Goal: Information Seeking & Learning: Find specific page/section

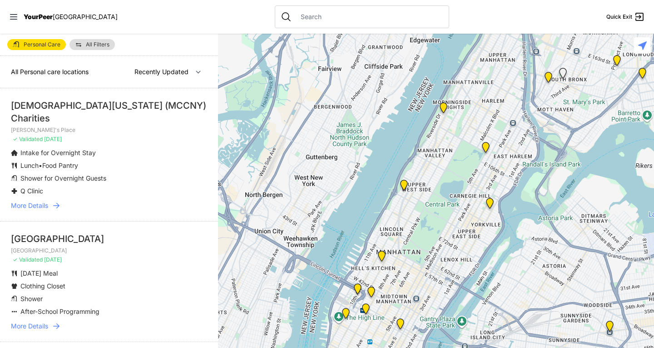
click at [204, 149] on li "[DEMOGRAPHIC_DATA] of [US_STATE] (MCCNY) Charities [PERSON_NAME]'s Place ✓ Vali…" at bounding box center [109, 154] width 218 height 133
click at [50, 207] on link "More Details" at bounding box center [109, 205] width 196 height 9
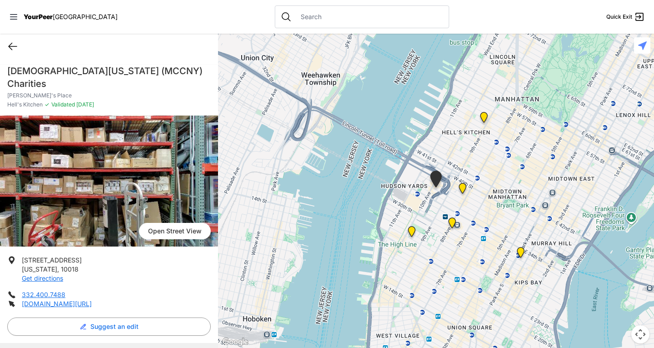
click at [8, 48] on icon at bounding box center [12, 46] width 11 height 11
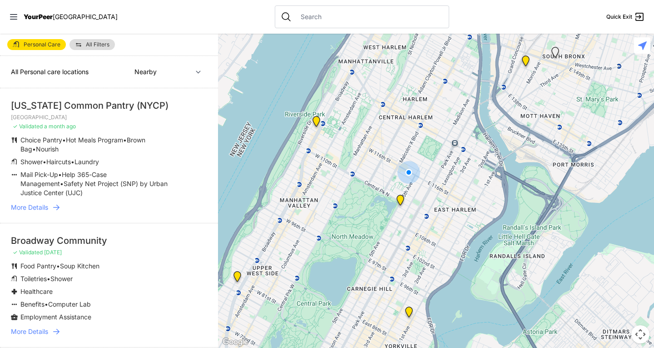
select select "recentlyUpdated"
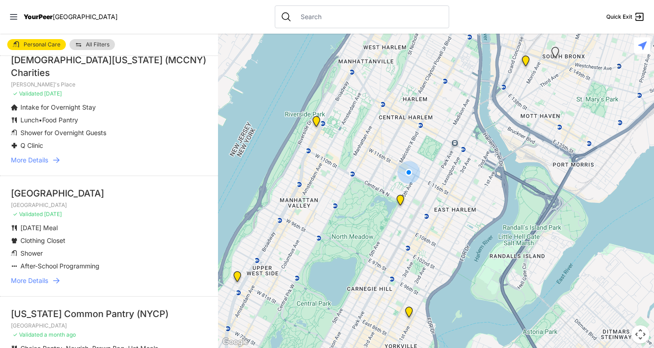
scroll to position [91, 0]
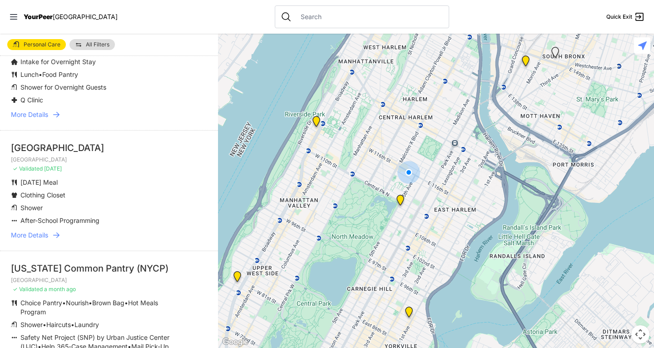
click at [40, 233] on span "More Details" at bounding box center [29, 234] width 37 height 9
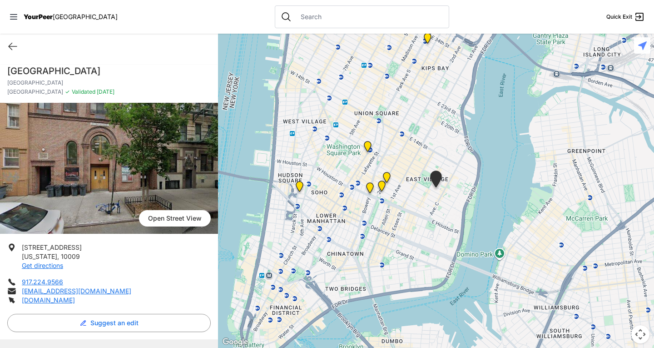
click at [29, 47] on div "Quick Exit" at bounding box center [109, 46] width 218 height 25
click at [15, 45] on icon at bounding box center [12, 46] width 11 height 11
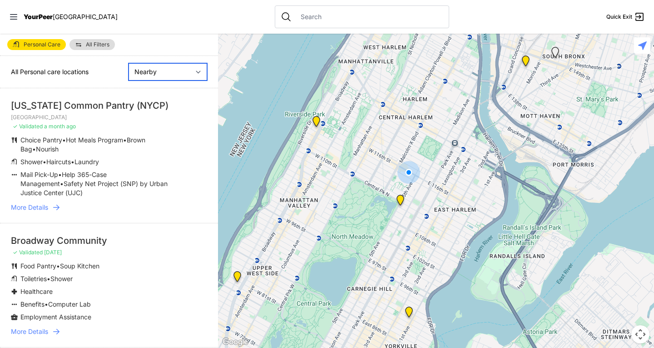
click at [154, 65] on select "Nearby Recently Updated Most Services" at bounding box center [168, 71] width 79 height 17
click at [129, 63] on select "Nearby Recently Updated Most Services" at bounding box center [168, 71] width 79 height 17
click at [159, 74] on select "Nearby Recently Updated Most Services" at bounding box center [168, 71] width 79 height 17
click at [129, 63] on select "Nearby Recently Updated Most Services" at bounding box center [168, 71] width 79 height 17
select select "recentlyUpdated"
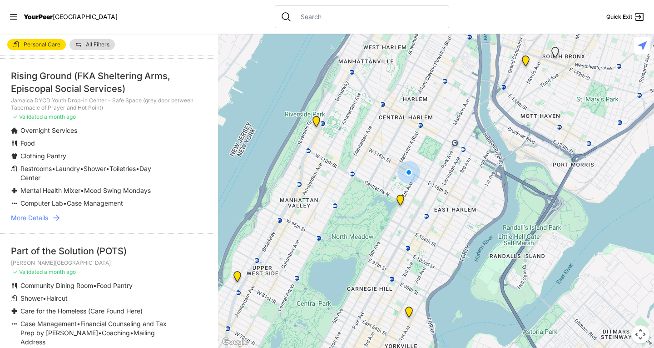
scroll to position [500, 0]
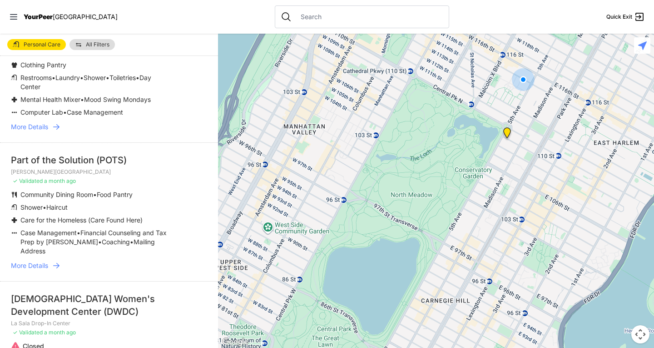
drag, startPoint x: 397, startPoint y: 225, endPoint x: 512, endPoint y: 164, distance: 130.5
click at [512, 164] on div at bounding box center [436, 191] width 436 height 314
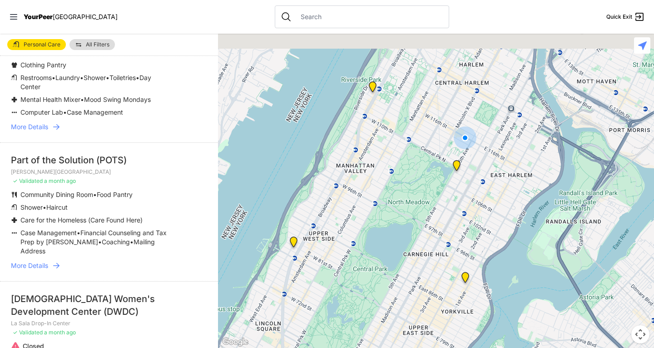
drag, startPoint x: 463, startPoint y: 155, endPoint x: 467, endPoint y: 195, distance: 40.2
click at [467, 195] on div at bounding box center [436, 191] width 436 height 314
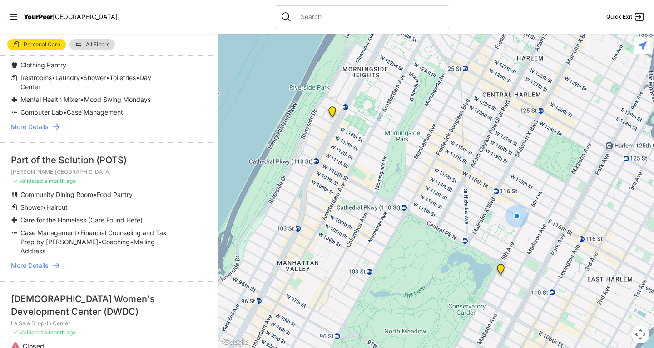
drag, startPoint x: 431, startPoint y: 157, endPoint x: 429, endPoint y: 221, distance: 64.1
click at [429, 221] on div at bounding box center [436, 191] width 436 height 314
click at [330, 114] on img at bounding box center [330, 114] width 11 height 15
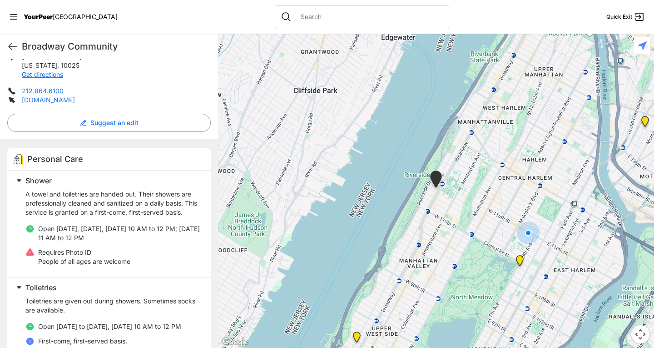
scroll to position [273, 0]
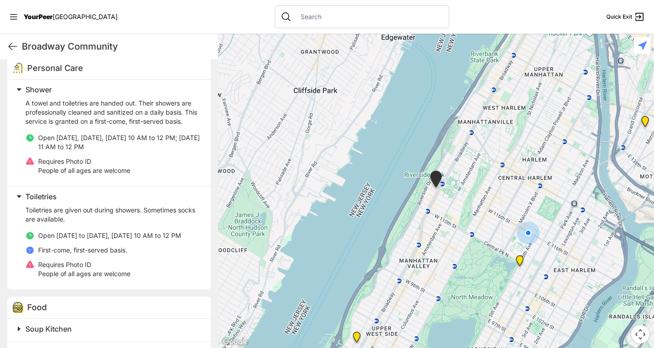
click at [518, 261] on img "Manhattan" at bounding box center [519, 262] width 11 height 15
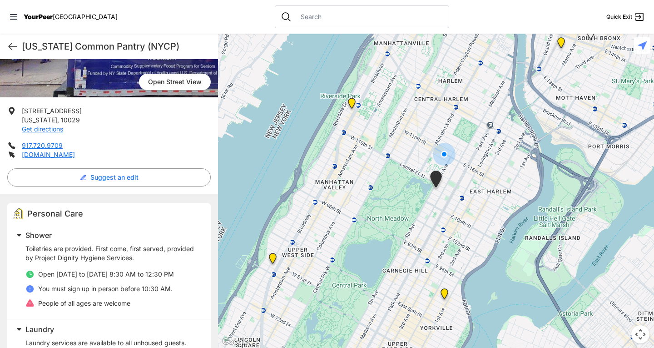
scroll to position [182, 0]
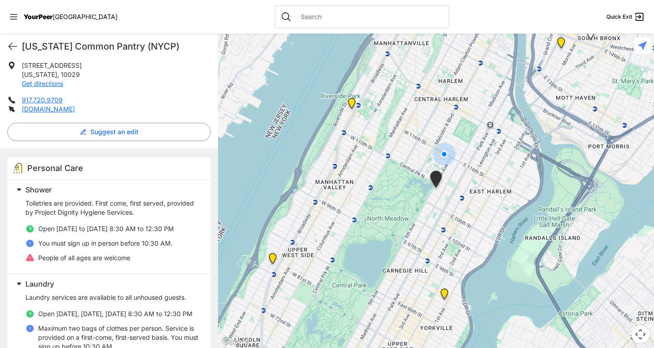
click at [352, 102] on img at bounding box center [351, 105] width 11 height 15
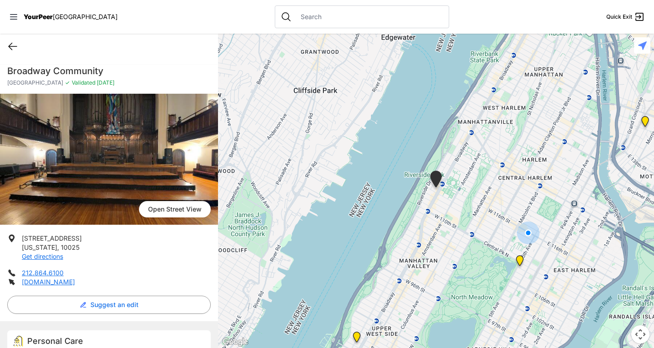
click at [16, 46] on icon at bounding box center [12, 46] width 11 height 11
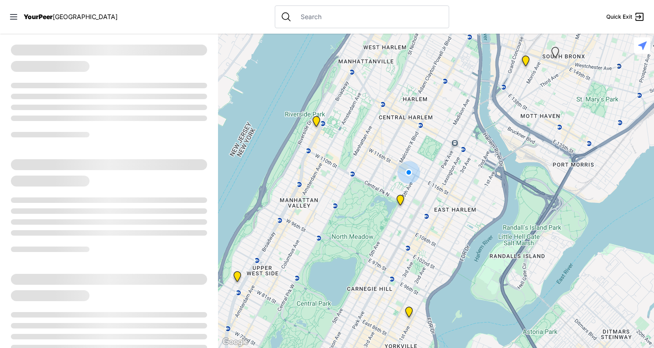
select select "recentlyUpdated"
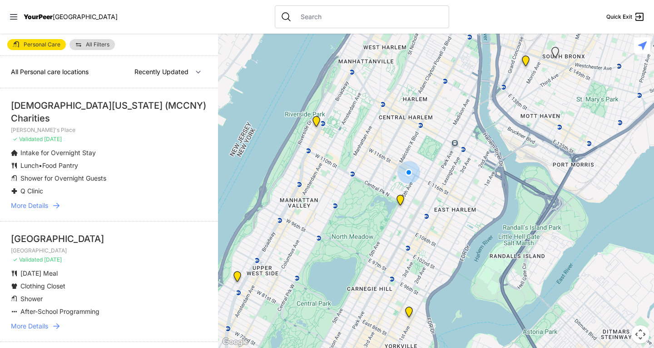
click at [400, 200] on img "Manhattan" at bounding box center [400, 201] width 11 height 15
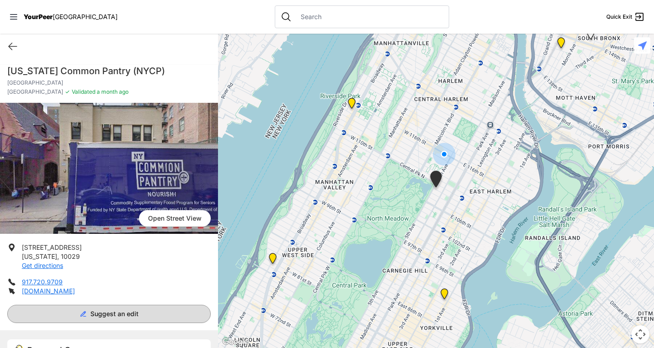
scroll to position [136, 0]
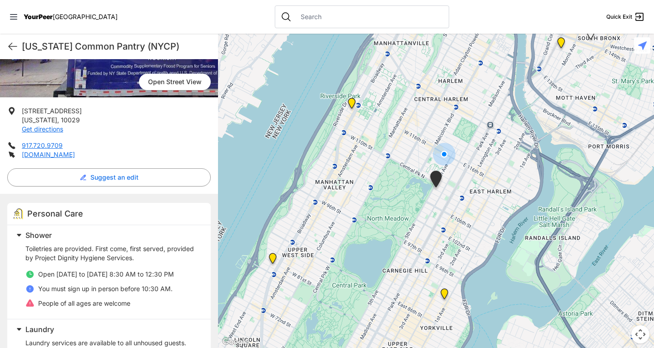
click at [270, 263] on img "Pathways Adult Drop-In Program" at bounding box center [272, 260] width 11 height 15
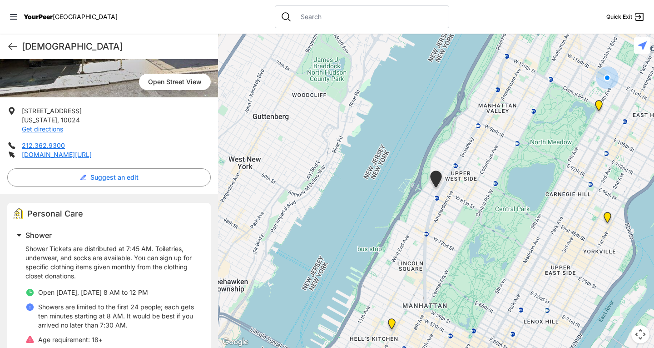
scroll to position [227, 0]
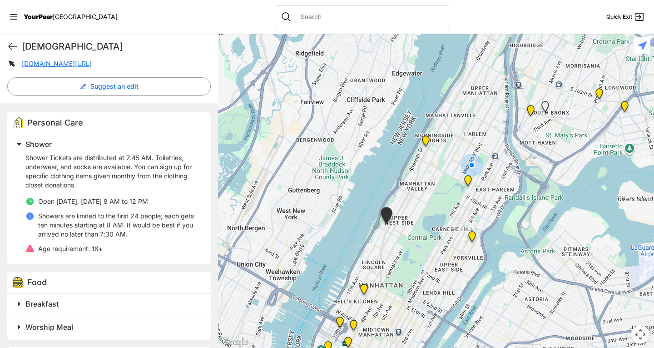
click at [364, 287] on img "9th Avenue Drop-in Center" at bounding box center [363, 290] width 11 height 15
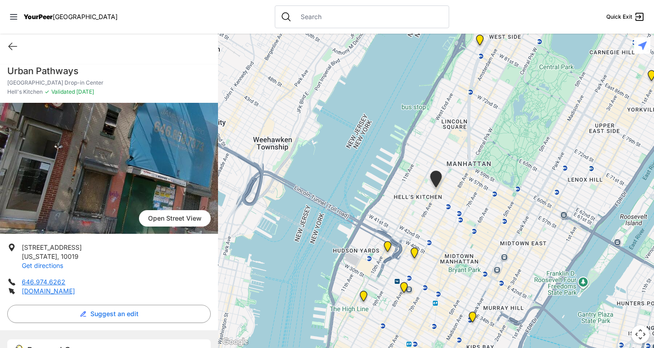
click at [54, 266] on link "Get directions" at bounding box center [42, 265] width 41 height 8
click at [13, 47] on icon at bounding box center [12, 46] width 11 height 11
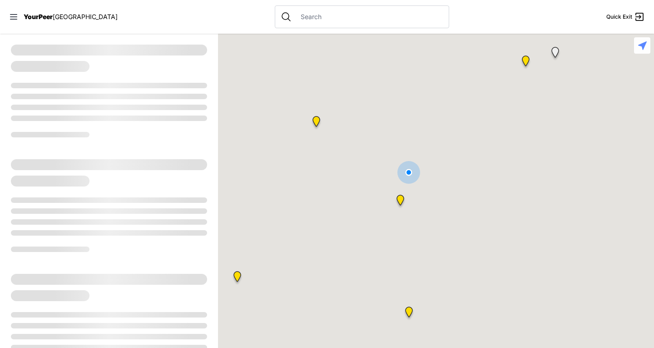
select select "recentlyUpdated"
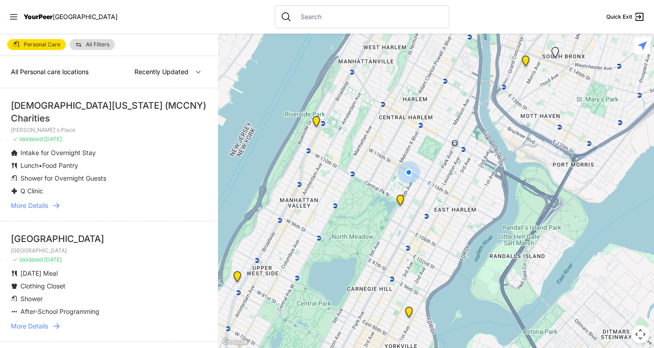
scroll to position [91, 0]
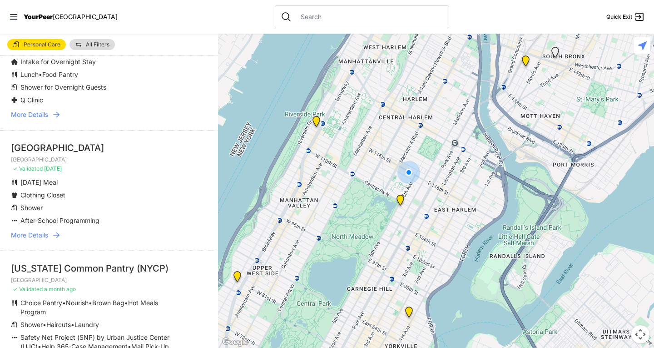
click at [58, 236] on icon at bounding box center [56, 234] width 9 height 9
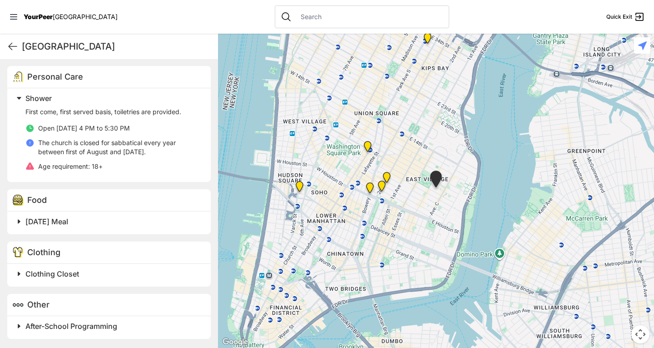
scroll to position [10, 0]
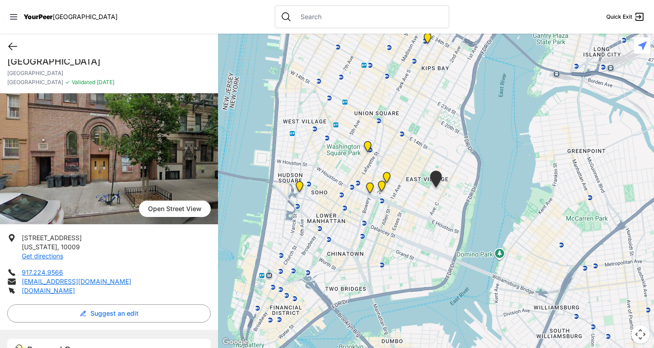
click at [13, 49] on icon at bounding box center [12, 46] width 11 height 11
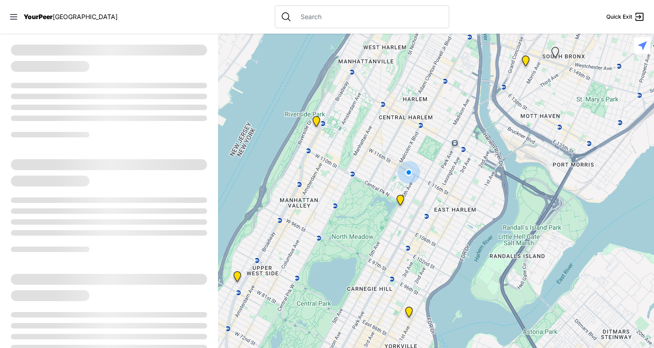
select select "recentlyUpdated"
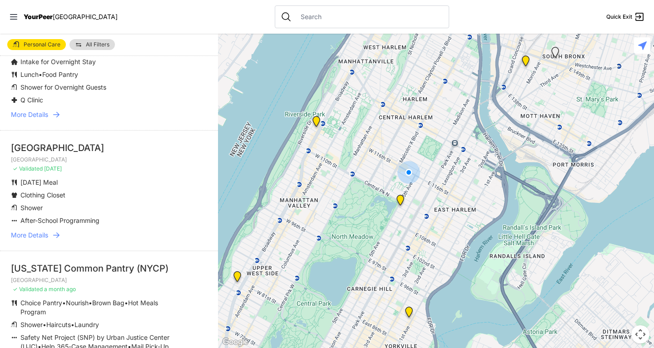
scroll to position [182, 0]
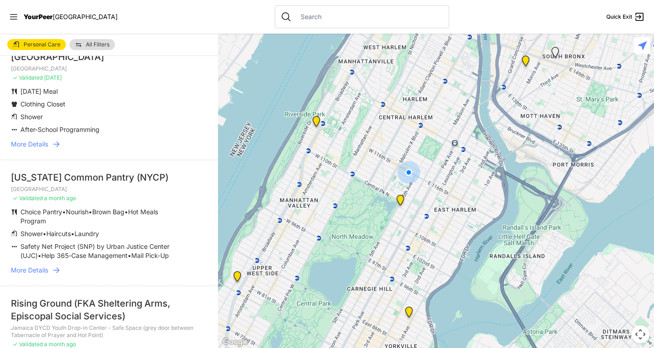
click at [59, 273] on icon at bounding box center [56, 269] width 6 height 5
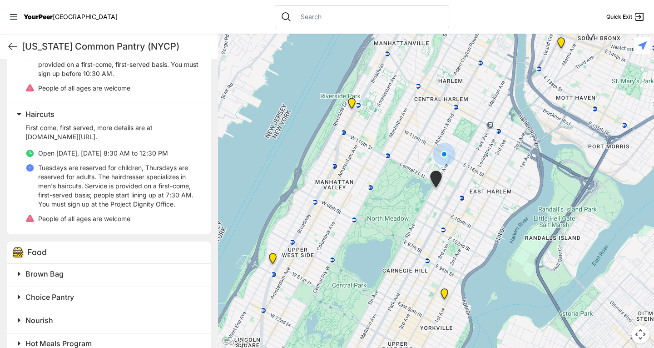
scroll to position [227, 0]
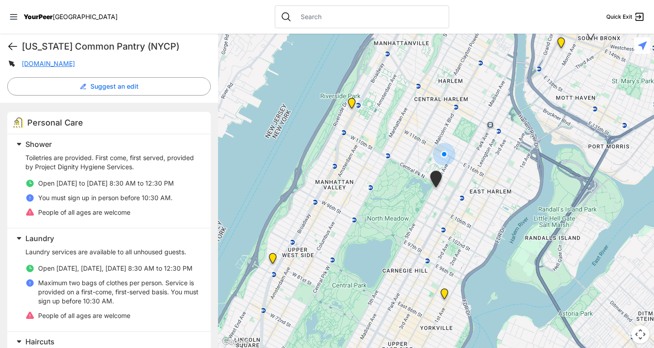
click at [10, 47] on icon at bounding box center [13, 46] width 8 height 7
select select "recentlyUpdated"
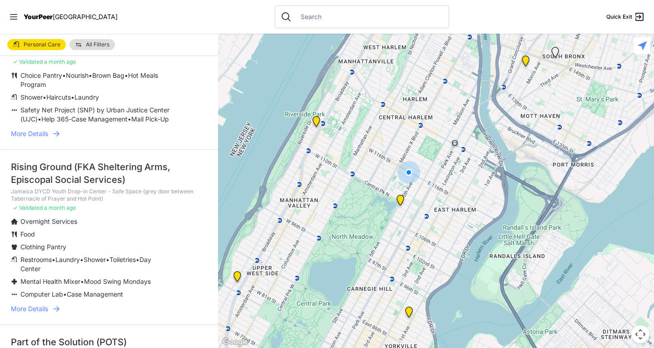
scroll to position [363, 0]
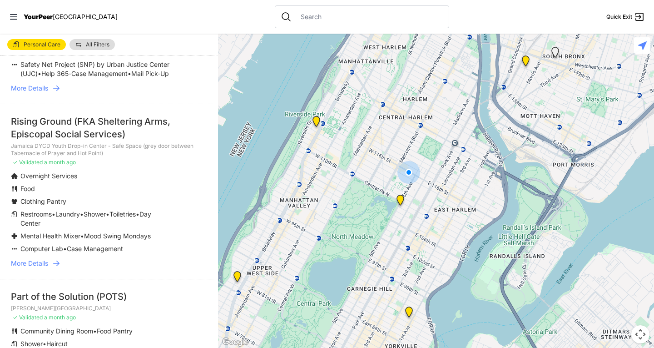
click at [35, 268] on span "More Details" at bounding box center [29, 262] width 37 height 9
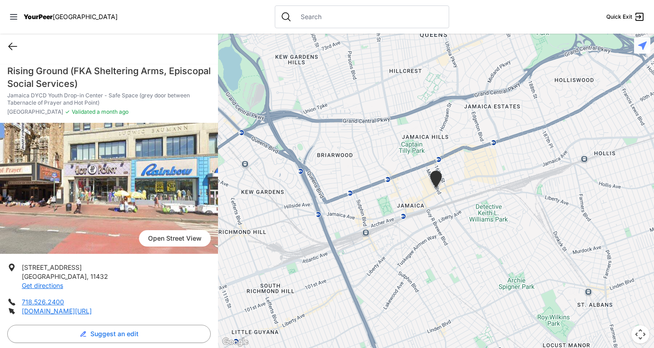
click at [11, 41] on icon at bounding box center [12, 46] width 11 height 11
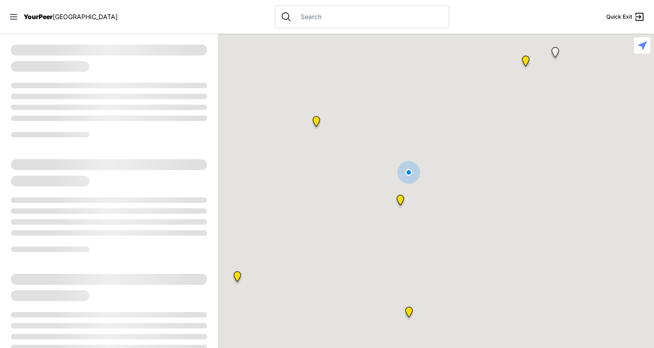
select select "recentlyUpdated"
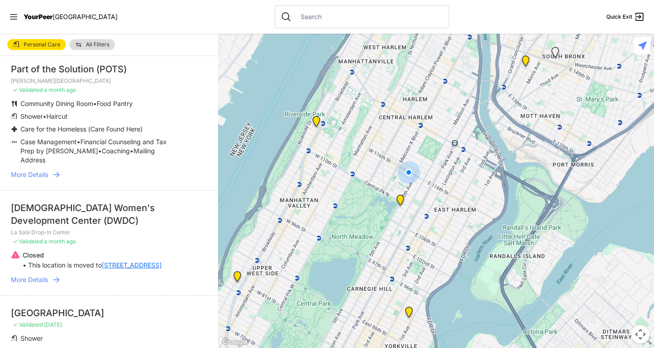
scroll to position [500, 0]
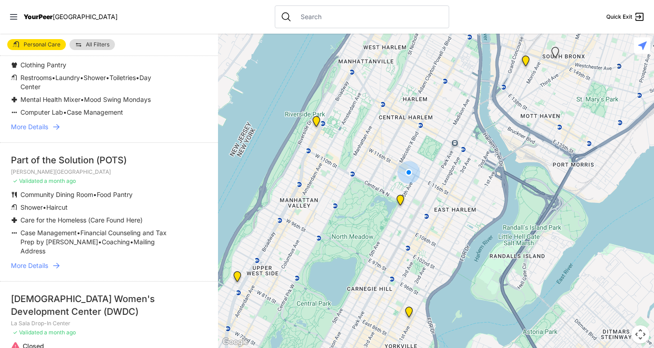
click at [55, 270] on icon at bounding box center [56, 265] width 9 height 9
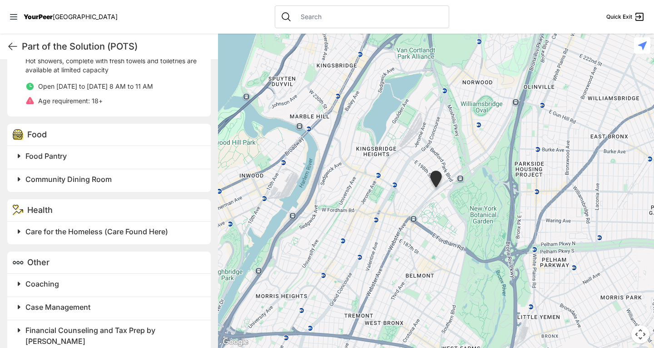
scroll to position [436, 0]
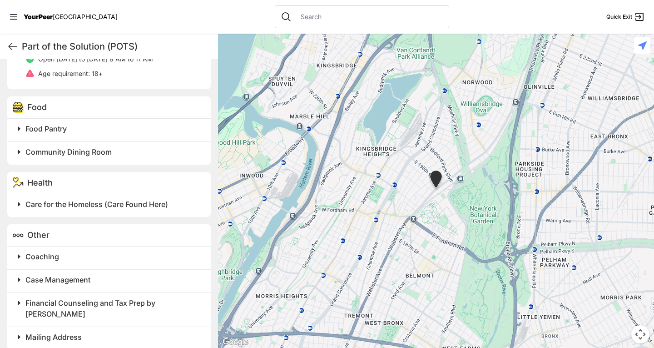
click at [11, 38] on div "Part of the Solution (POTS) Quick Exit" at bounding box center [109, 46] width 218 height 25
click at [8, 44] on icon at bounding box center [12, 46] width 11 height 11
select select "recentlyUpdated"
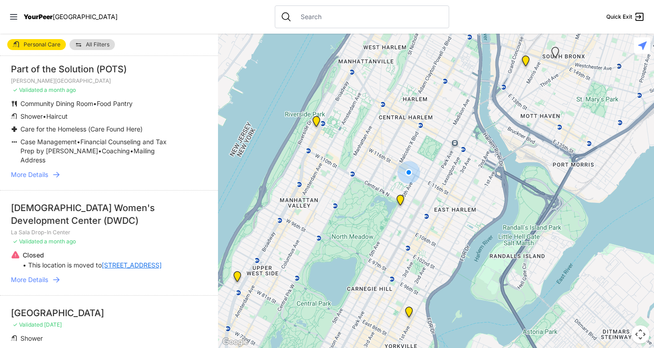
scroll to position [727, 0]
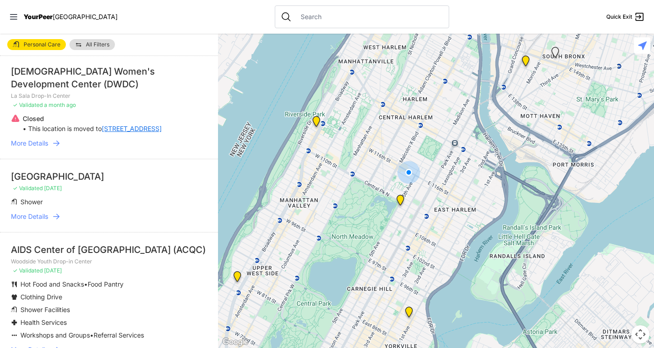
click at [37, 148] on span "More Details" at bounding box center [29, 143] width 37 height 9
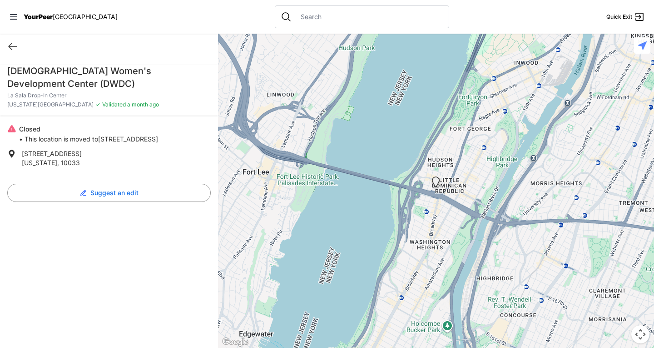
click at [110, 142] on link "[STREET_ADDRESS]" at bounding box center [128, 139] width 60 height 8
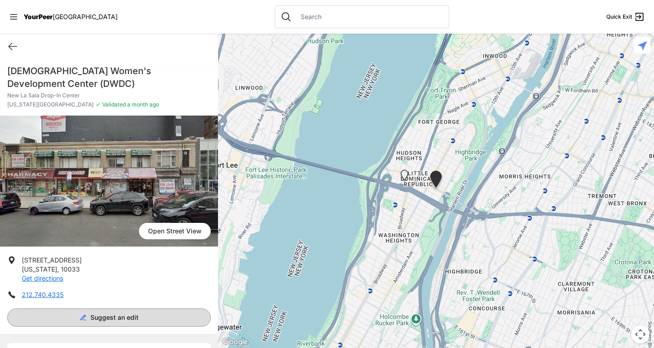
scroll to position [49, 0]
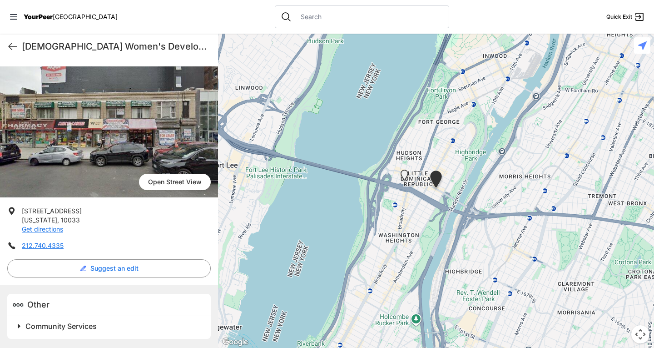
click at [85, 326] on span "Community Services" at bounding box center [60, 325] width 71 height 9
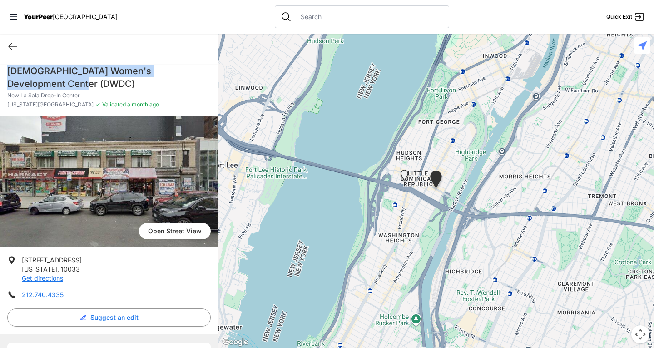
drag, startPoint x: 51, startPoint y: 85, endPoint x: 4, endPoint y: 70, distance: 50.3
click at [4, 70] on div "Dominican Women's Development Center (DWDC) New La Sala Drop-In Center Washingt…" at bounding box center [109, 90] width 218 height 51
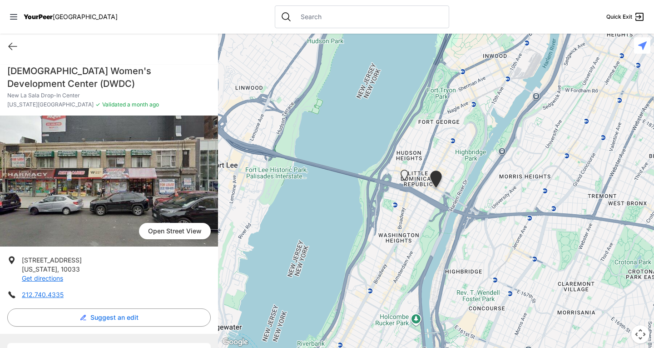
click at [5, 44] on div "Quick Exit" at bounding box center [109, 46] width 218 height 25
click at [10, 46] on icon at bounding box center [12, 46] width 11 height 11
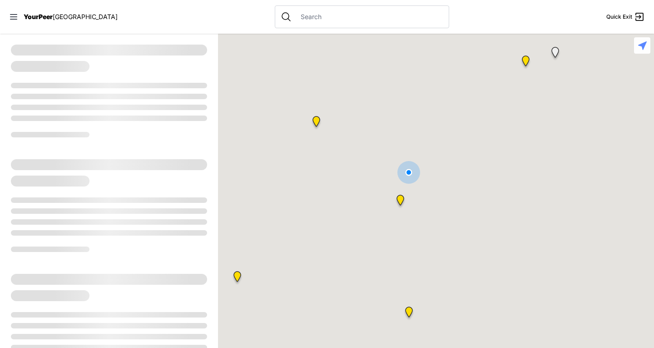
select select "recentlyUpdated"
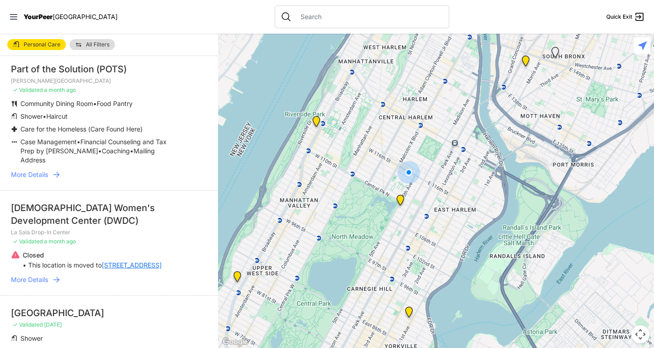
scroll to position [818, 0]
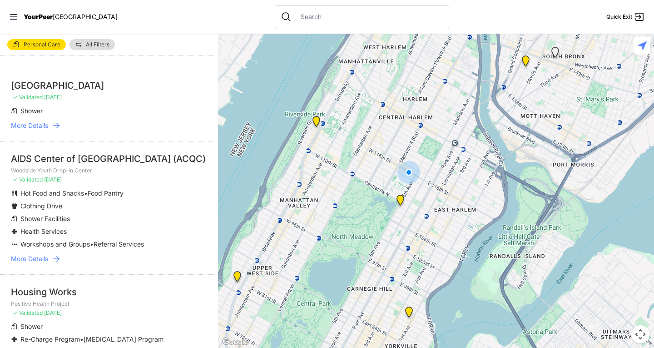
click at [43, 263] on span "More Details" at bounding box center [29, 258] width 37 height 9
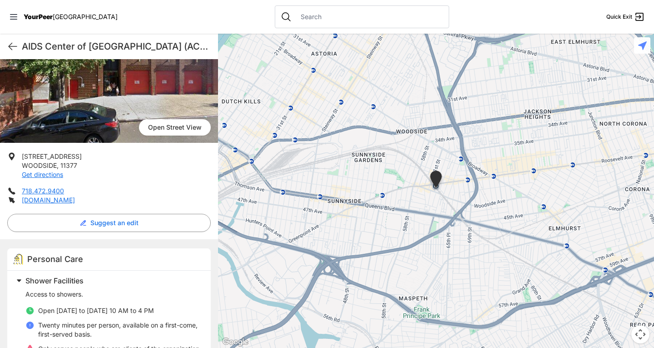
scroll to position [182, 0]
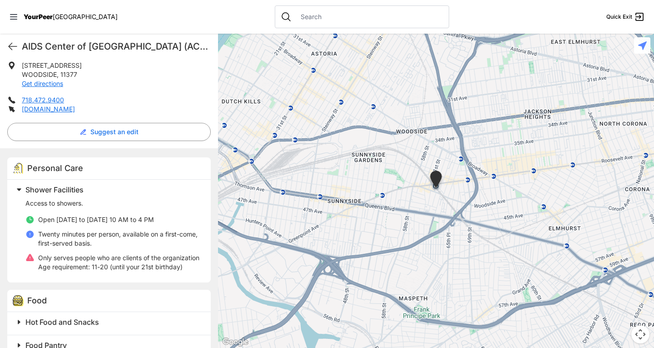
click at [10, 37] on div "AIDS Center of Queens County (ACQC) Quick Exit" at bounding box center [109, 46] width 218 height 25
click at [11, 44] on icon at bounding box center [13, 46] width 8 height 7
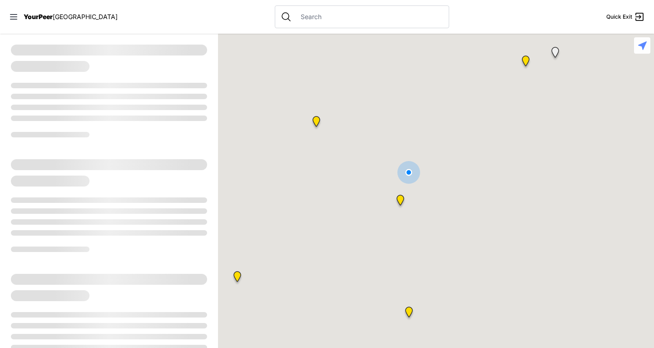
select select "recentlyUpdated"
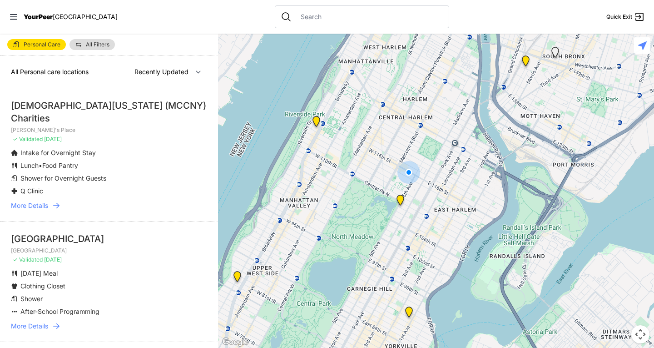
click at [327, 7] on div at bounding box center [362, 16] width 174 height 23
click at [327, 11] on div at bounding box center [362, 16] width 174 height 23
click at [327, 18] on input "text" at bounding box center [369, 16] width 148 height 9
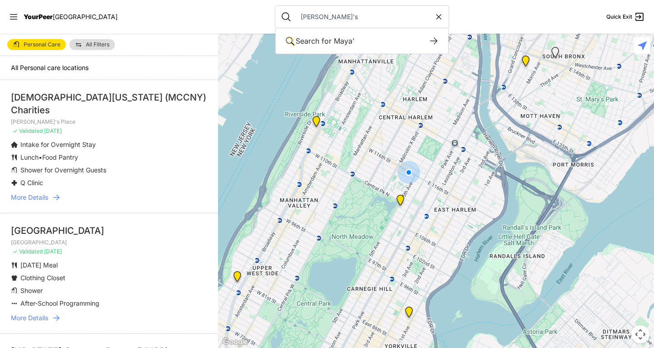
type input "Maya's"
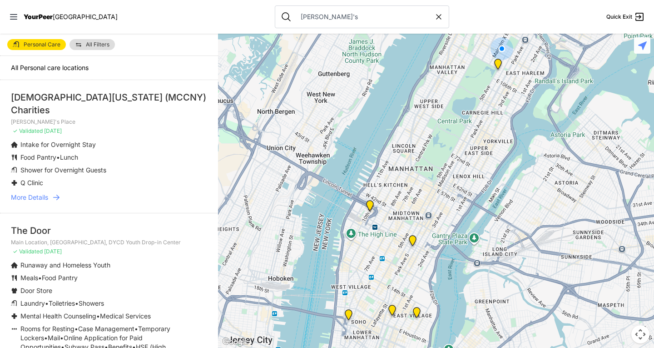
scroll to position [91, 0]
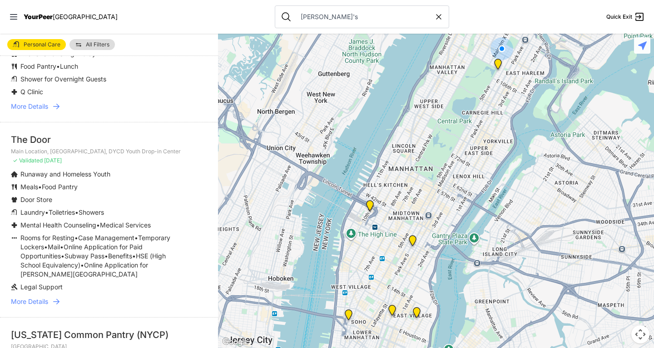
click at [36, 293] on li "The Door Main Location, SoHo, DYCD Youth Drop-in Center ✓ Validated 3 months ag…" at bounding box center [109, 219] width 218 height 195
click at [34, 302] on span "More Details" at bounding box center [29, 301] width 37 height 9
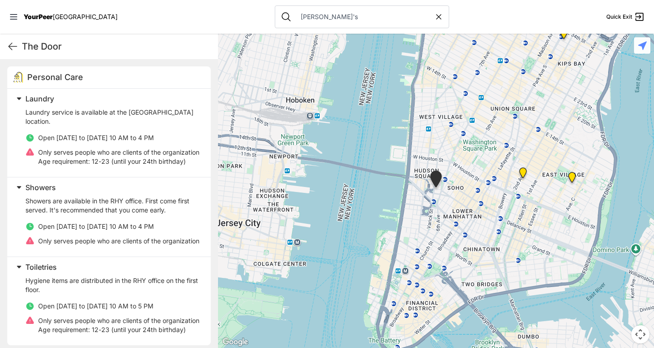
scroll to position [409, 0]
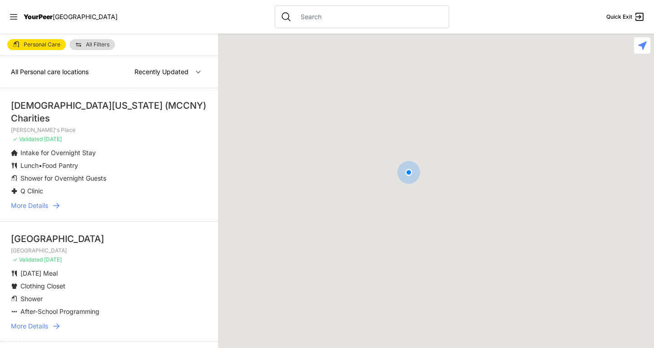
select select "nearby"
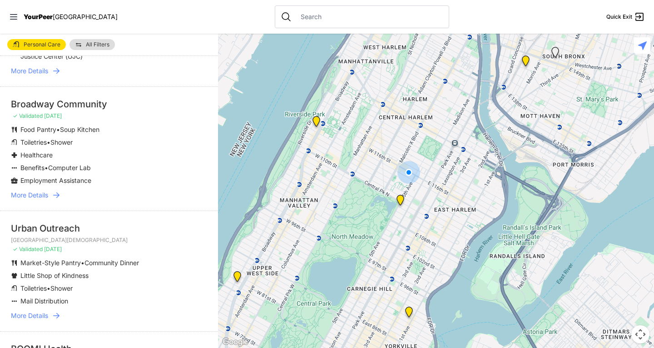
scroll to position [182, 0]
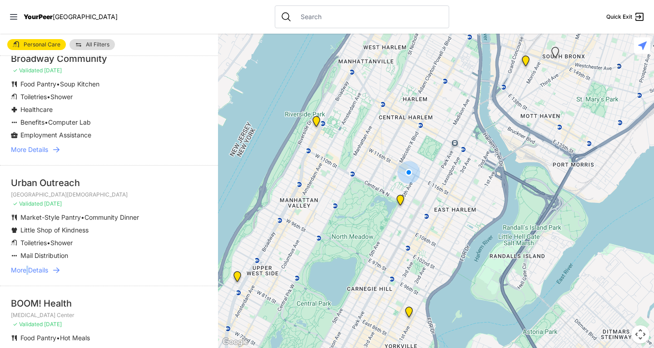
click at [28, 264] on li "Urban Outreach Avenue Church ✓ Validated 5 months ago Market-Style Pantry • Com…" at bounding box center [109, 225] width 218 height 120
click at [39, 276] on li "Urban Outreach Avenue Church ✓ Validated 5 months ago Market-Style Pantry • Com…" at bounding box center [109, 225] width 218 height 120
click at [37, 272] on span "More Details" at bounding box center [29, 269] width 37 height 9
click at [45, 266] on span "More Details" at bounding box center [29, 269] width 37 height 9
click at [55, 269] on icon at bounding box center [56, 269] width 9 height 9
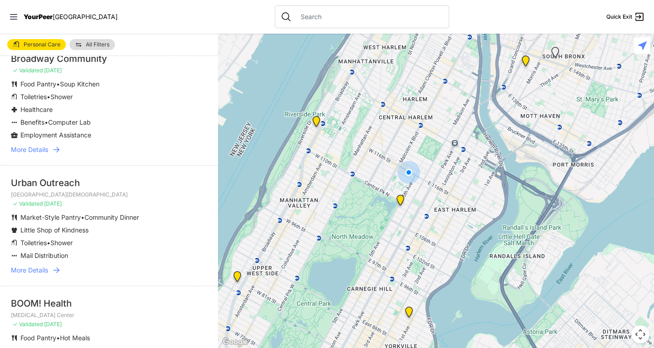
scroll to position [273, 0]
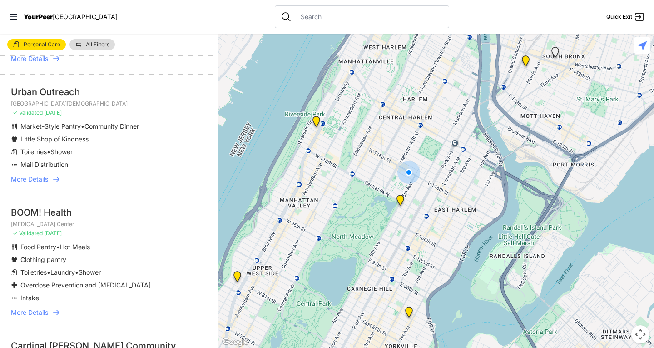
click at [29, 180] on span "More Details" at bounding box center [29, 178] width 37 height 9
click at [55, 177] on icon at bounding box center [56, 178] width 9 height 9
click at [25, 179] on span "More Details" at bounding box center [29, 178] width 37 height 9
click at [32, 179] on span "More Details" at bounding box center [29, 178] width 37 height 9
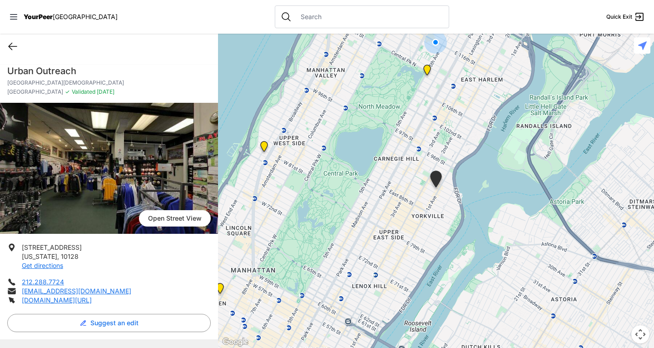
click at [13, 46] on icon at bounding box center [13, 46] width 8 height 7
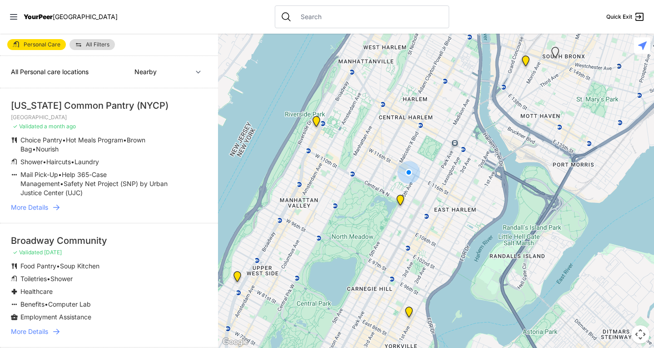
click at [186, 80] on div "All Personal care locations Nearby Recently Updated Most Services" at bounding box center [109, 72] width 218 height 32
click at [185, 75] on select "Nearby Recently Updated Most Services" at bounding box center [168, 71] width 79 height 17
click at [129, 63] on select "Nearby Recently Updated Most Services" at bounding box center [168, 71] width 79 height 17
select select "recentlyUpdated"
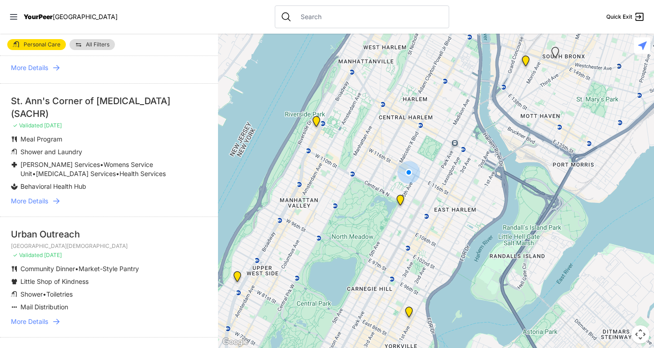
scroll to position [1499, 0]
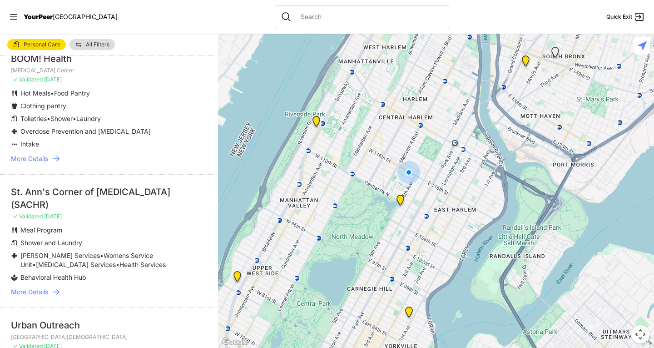
click at [47, 163] on span "More Details" at bounding box center [29, 158] width 37 height 9
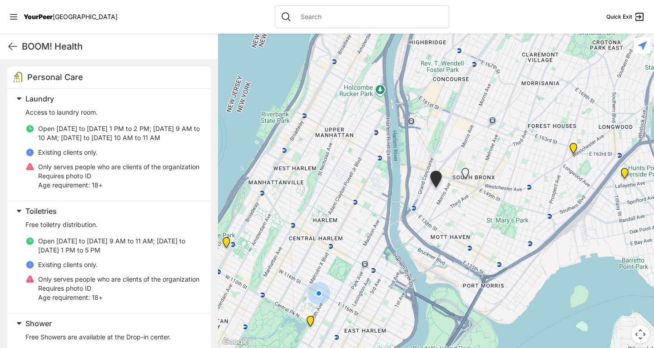
scroll to position [227, 0]
